Goal: Transaction & Acquisition: Purchase product/service

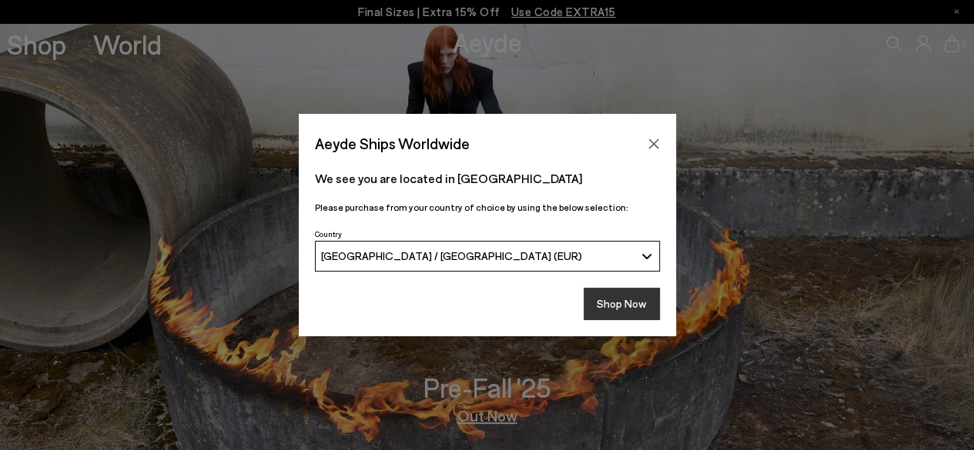
click at [627, 292] on button "Shop Now" at bounding box center [622, 304] width 76 height 32
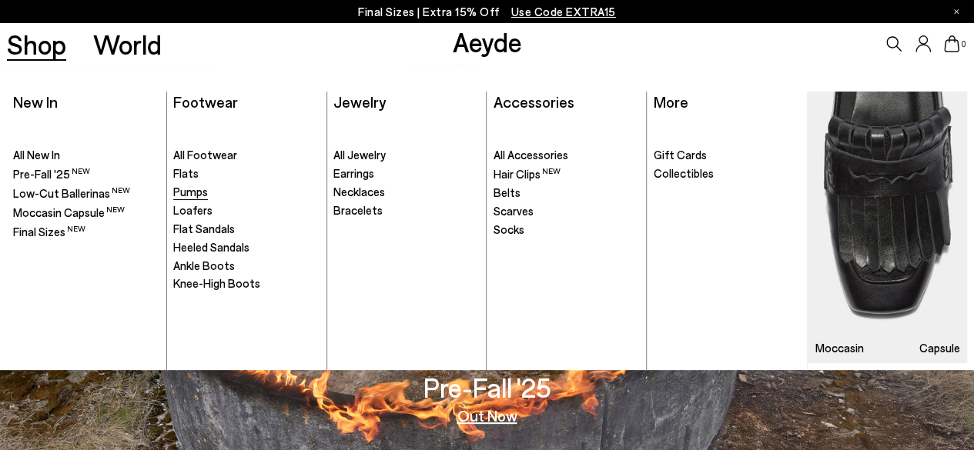
click at [201, 193] on span "Pumps" at bounding box center [190, 192] width 35 height 14
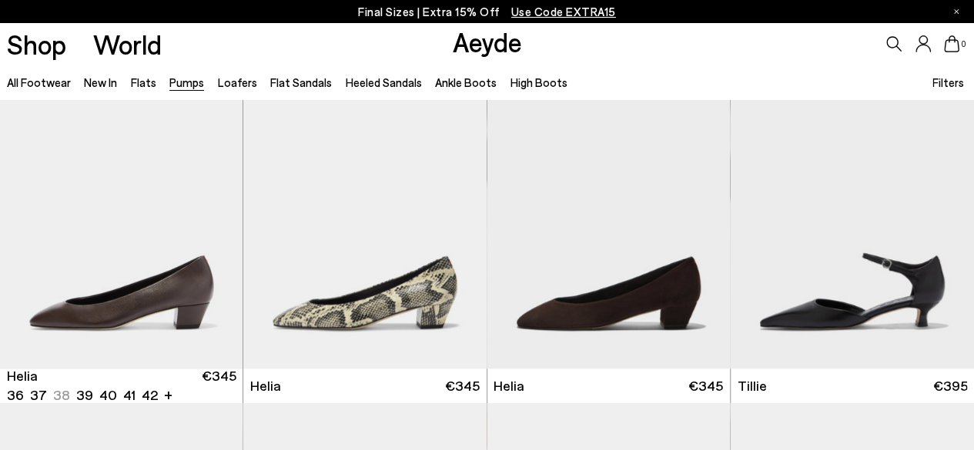
scroll to position [717, 0]
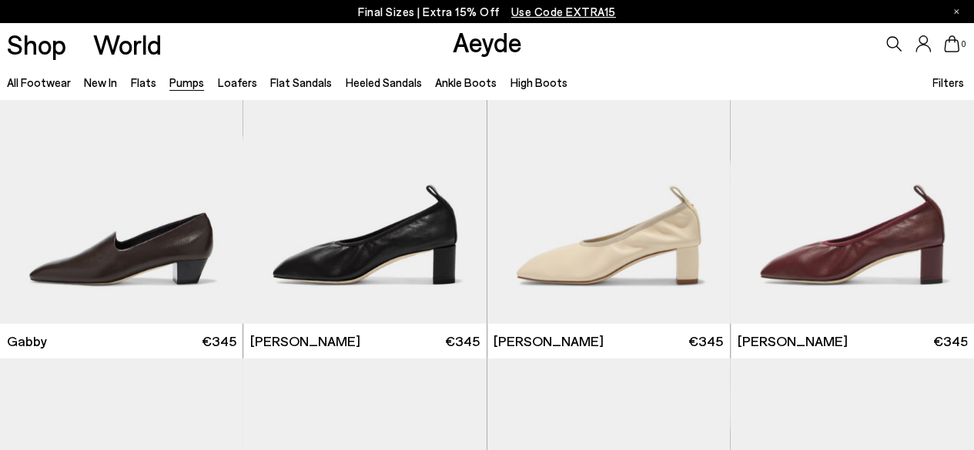
scroll to position [2387, 0]
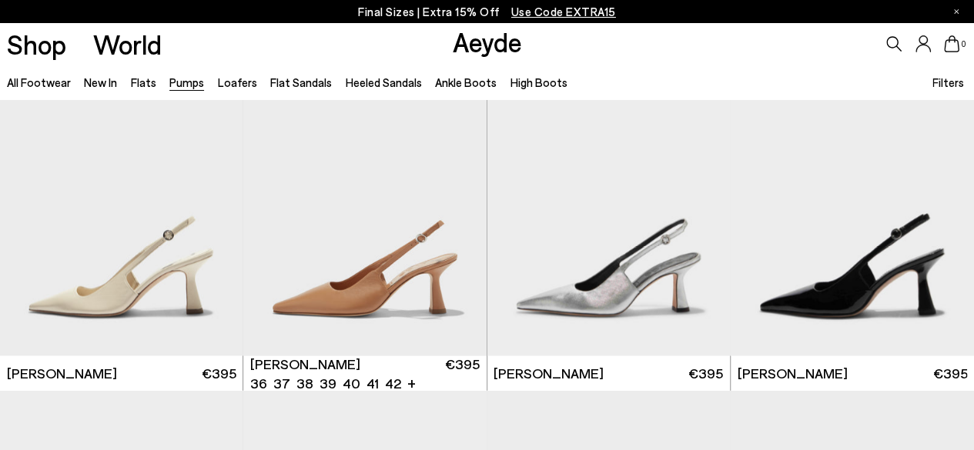
scroll to position [4131, 0]
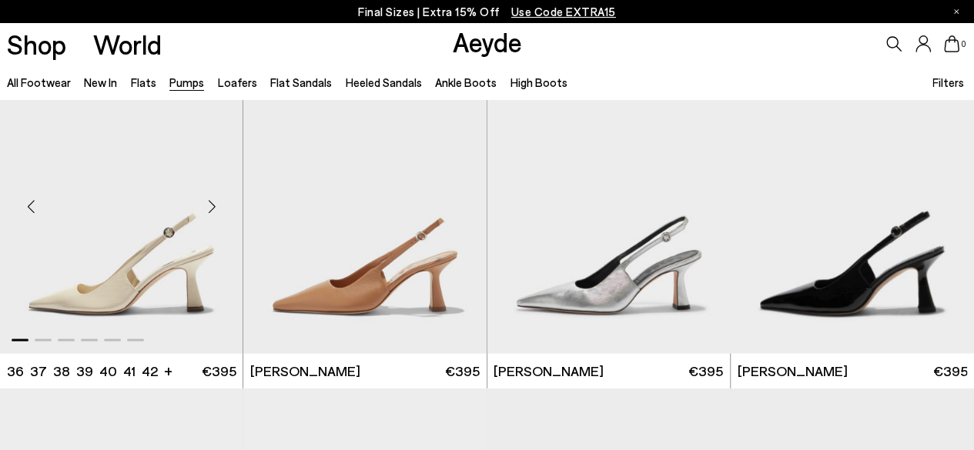
click at [163, 293] on img "1 / 6" at bounding box center [121, 202] width 243 height 306
click at [560, 256] on img "1 / 6" at bounding box center [608, 202] width 243 height 306
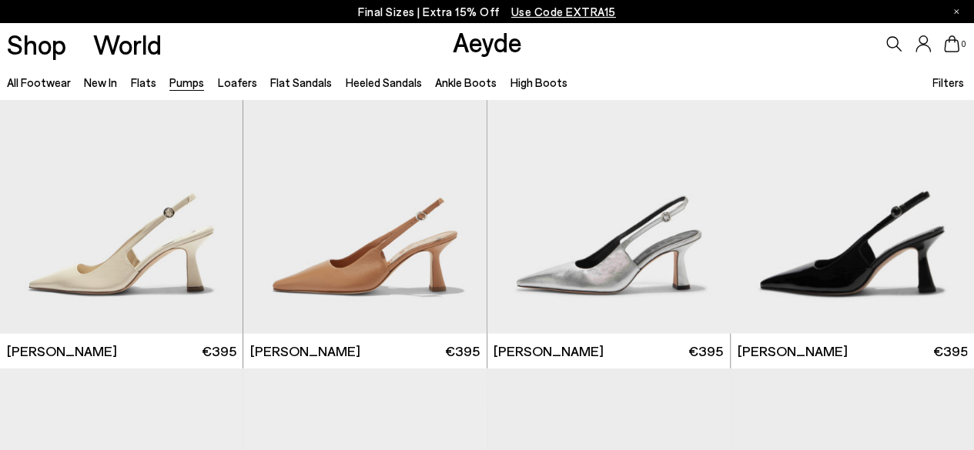
scroll to position [4153, 0]
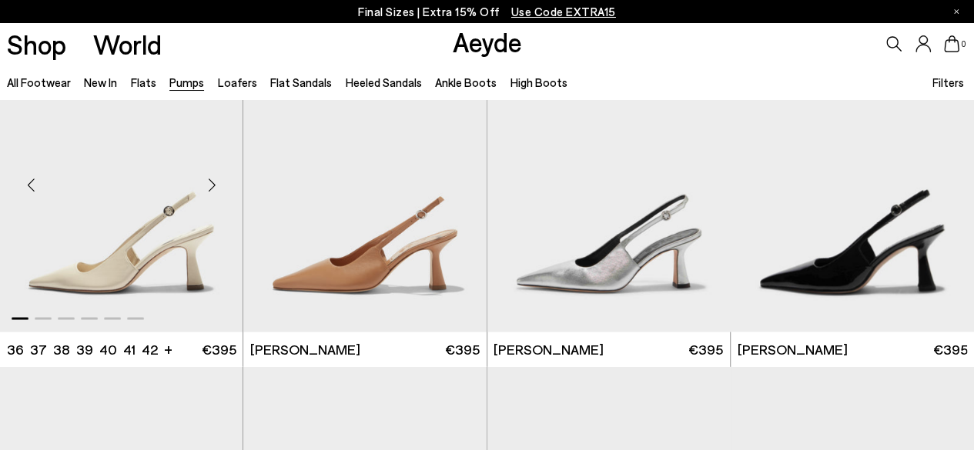
click at [177, 272] on img "1 / 6" at bounding box center [121, 180] width 243 height 306
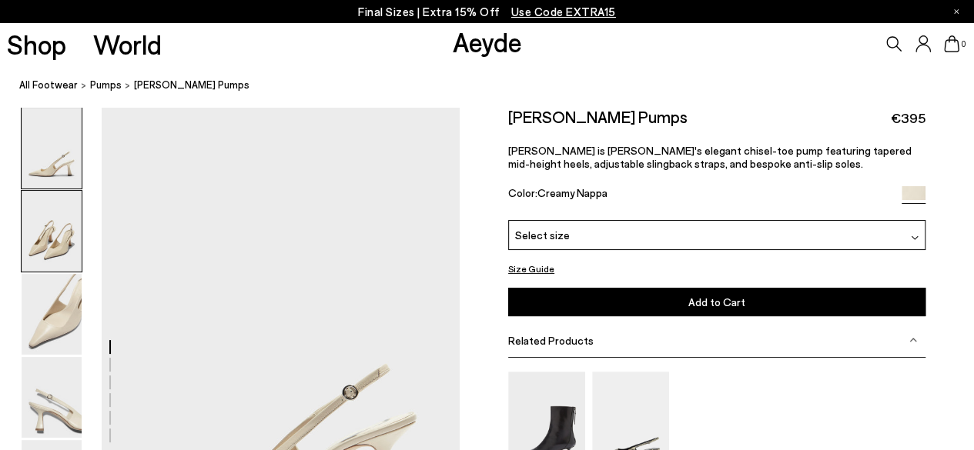
click at [73, 256] on img at bounding box center [52, 231] width 60 height 81
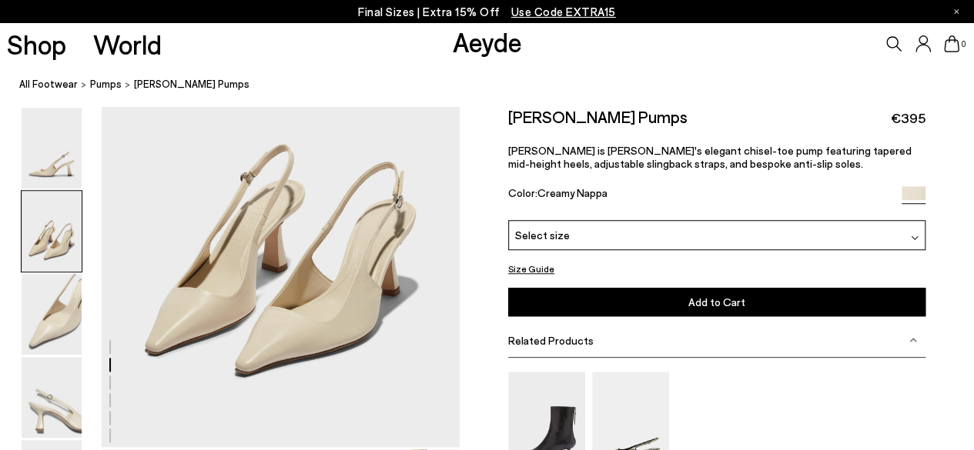
scroll to position [616, 0]
click at [54, 343] on img at bounding box center [52, 314] width 60 height 81
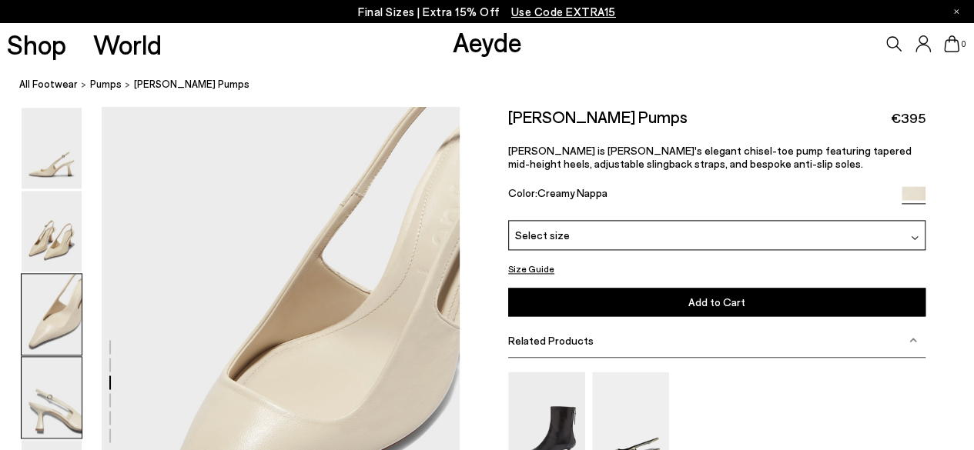
click at [56, 390] on img at bounding box center [52, 397] width 60 height 81
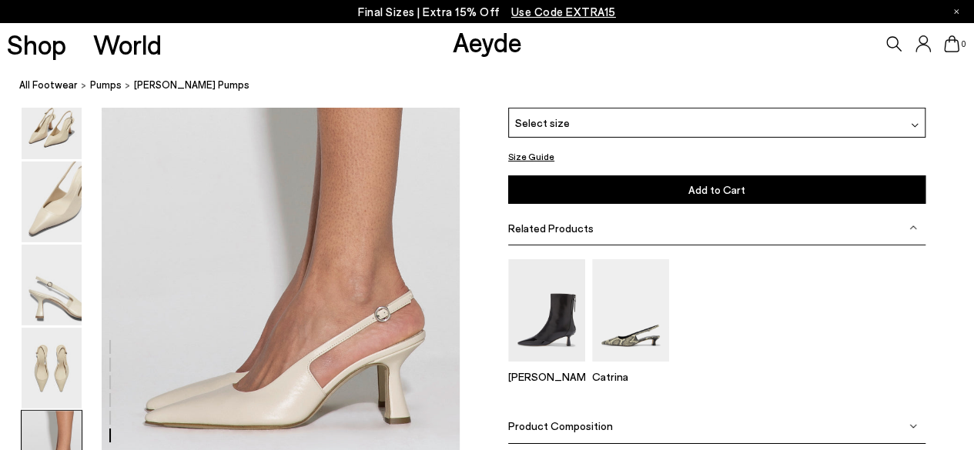
scroll to position [2489, 0]
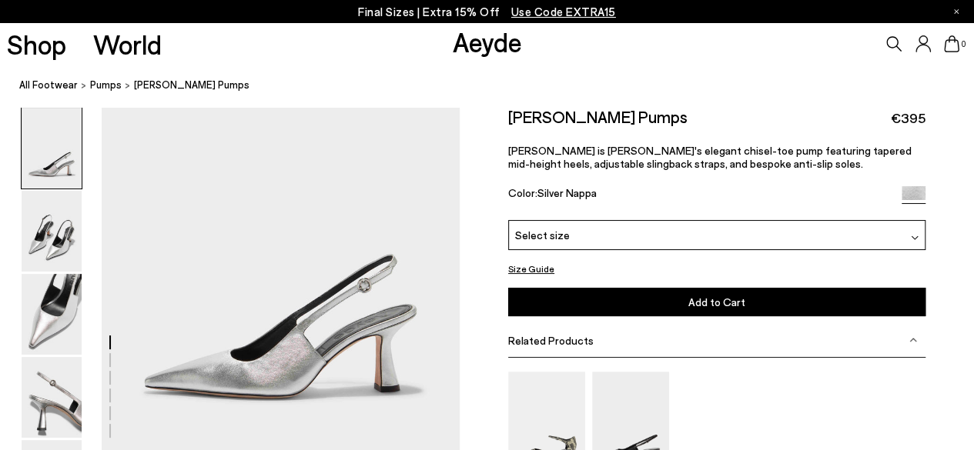
click at [558, 251] on div "Please Select a Color Select size 36 - Low Stock 37 - Low Stock 37.5 - - Notify…" at bounding box center [716, 268] width 417 height 96
click at [559, 233] on span "Select size" at bounding box center [542, 235] width 55 height 16
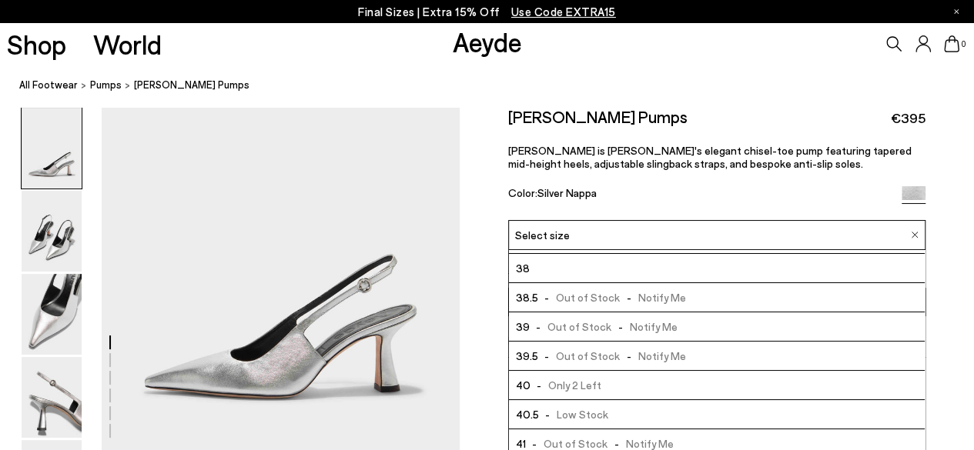
scroll to position [85, 0]
click at [65, 317] on img at bounding box center [52, 314] width 60 height 81
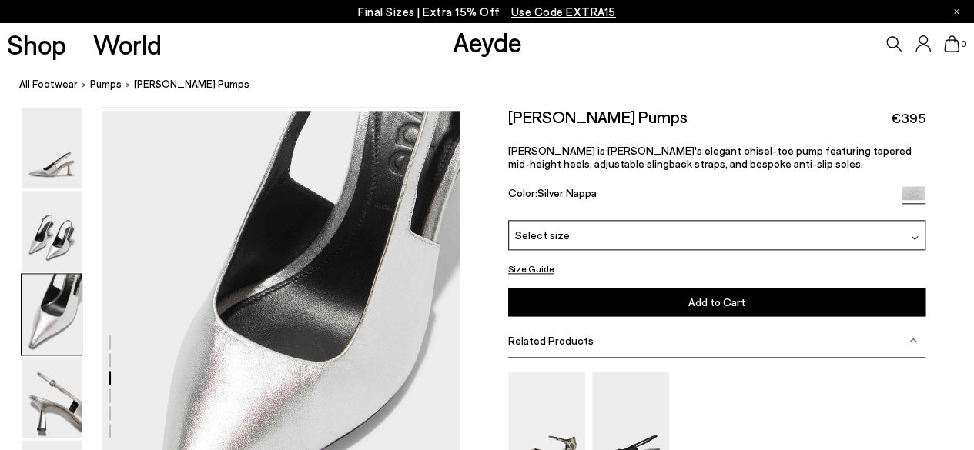
scroll to position [827, 0]
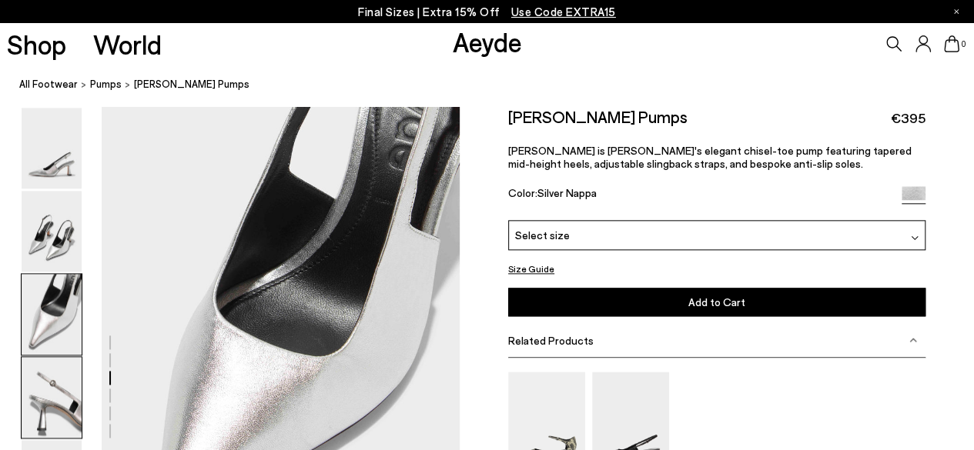
click at [65, 389] on img at bounding box center [52, 397] width 60 height 81
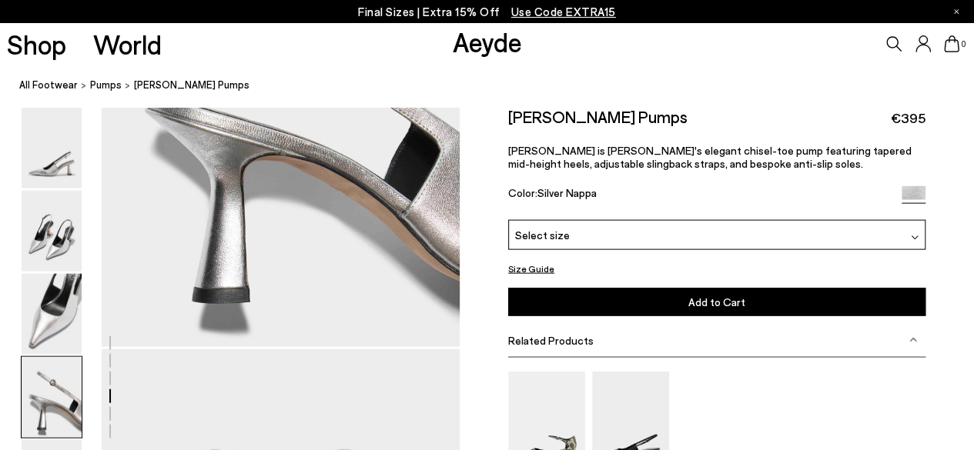
click at [65, 389] on img at bounding box center [52, 397] width 60 height 81
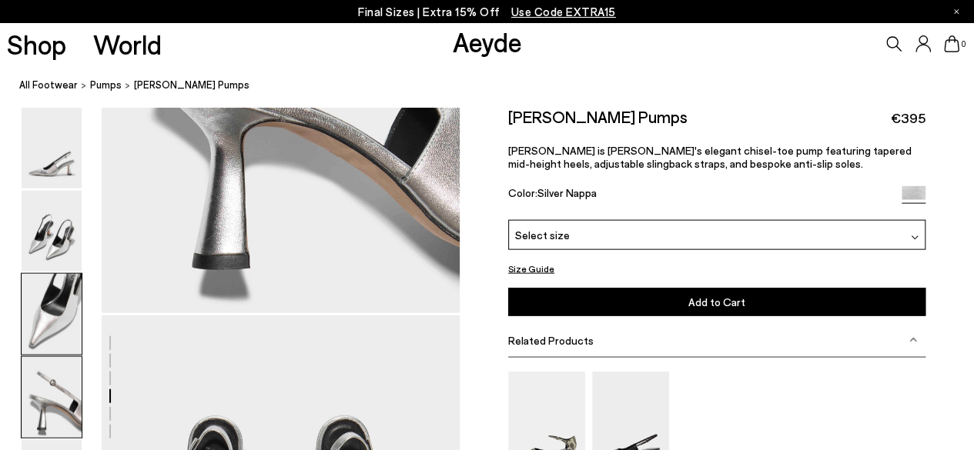
click at [55, 307] on img at bounding box center [52, 314] width 60 height 81
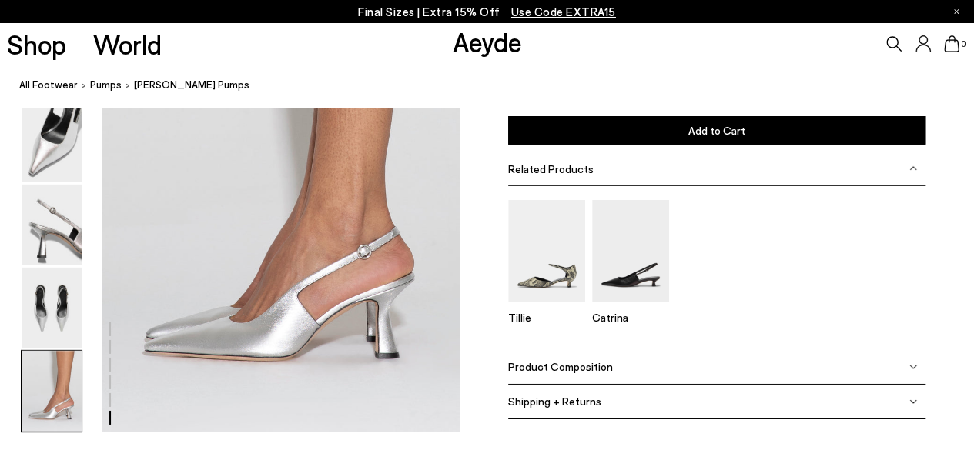
scroll to position [2415, 0]
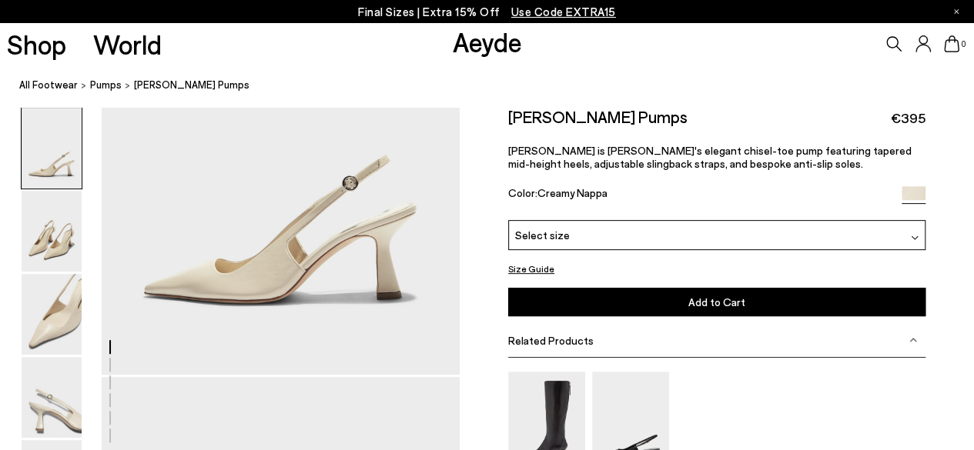
scroll to position [213, 0]
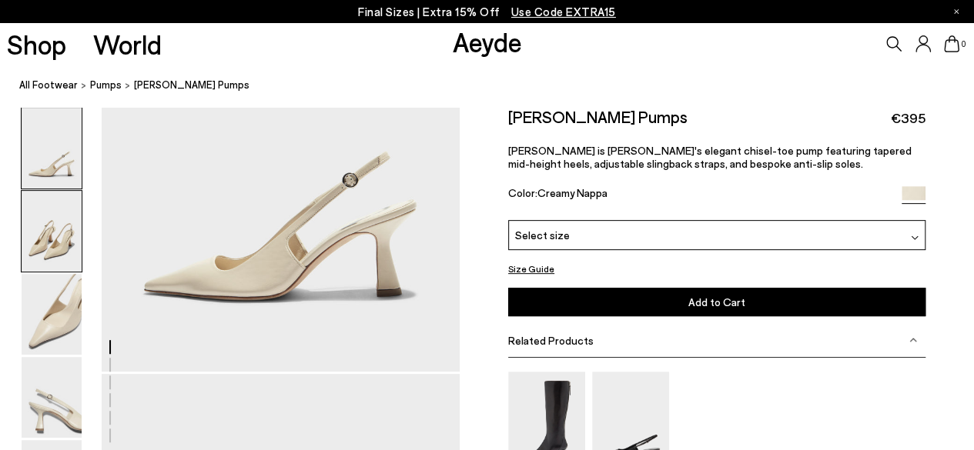
click at [75, 246] on img at bounding box center [52, 231] width 60 height 81
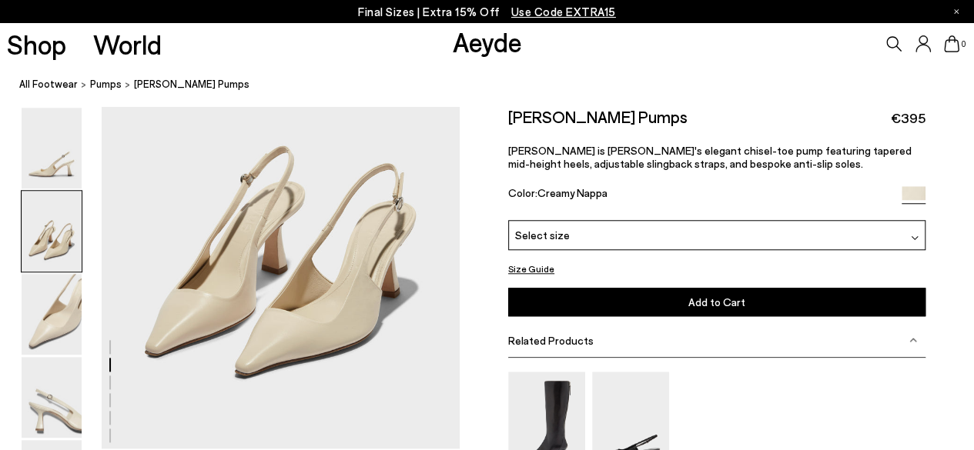
scroll to position [614, 0]
